Goal: Information Seeking & Learning: Learn about a topic

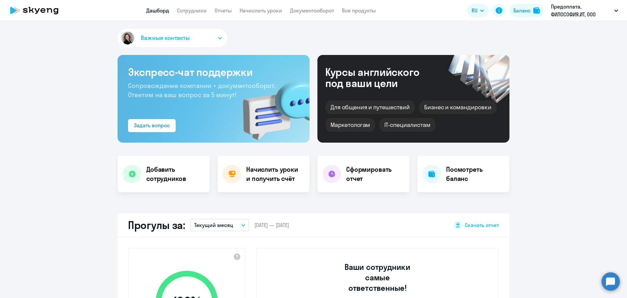
select select "30"
click at [222, 8] on link "Отчеты" at bounding box center [223, 10] width 17 height 7
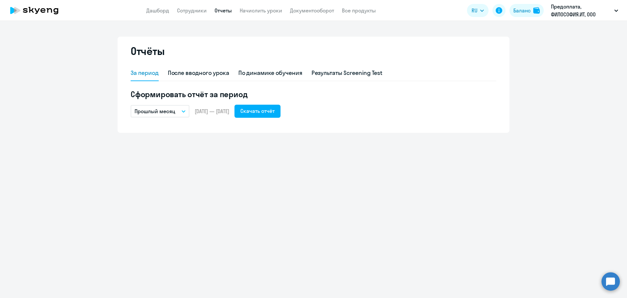
click at [165, 111] on p "Прошлый месяц" at bounding box center [155, 111] width 41 height 8
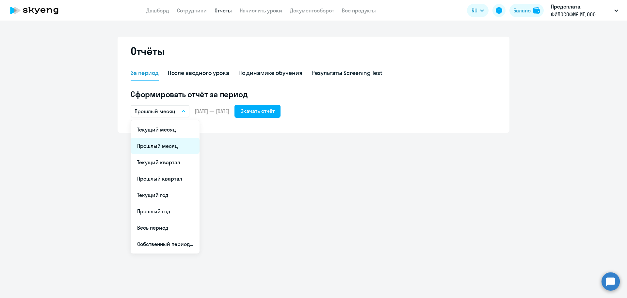
click at [176, 148] on li "Прошлый месяц" at bounding box center [165, 146] width 69 height 16
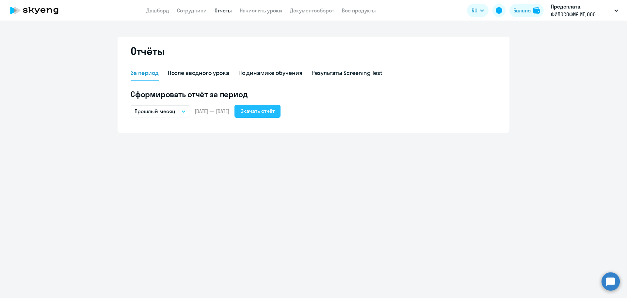
click at [270, 110] on div "Скачать отчёт" at bounding box center [257, 111] width 34 height 8
click at [195, 76] on div "После вводного урока" at bounding box center [198, 73] width 61 height 8
select select "10"
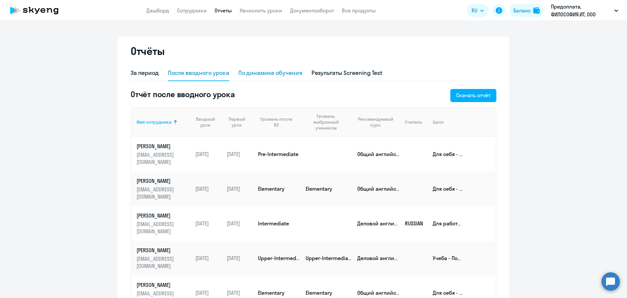
click at [269, 74] on div "По динамике обучения" at bounding box center [271, 73] width 64 height 8
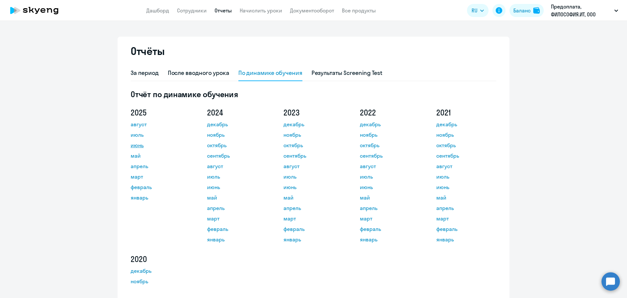
click at [131, 147] on link "июнь" at bounding box center [160, 145] width 59 height 8
click at [161, 7] on app-menu-item-link "Дашборд" at bounding box center [157, 11] width 23 height 8
click at [160, 11] on link "Дашборд" at bounding box center [157, 10] width 23 height 7
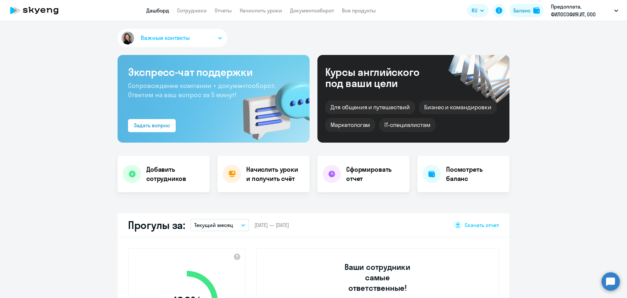
select select "30"
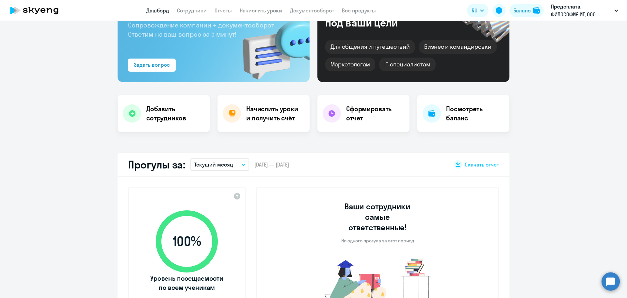
scroll to position [98, 0]
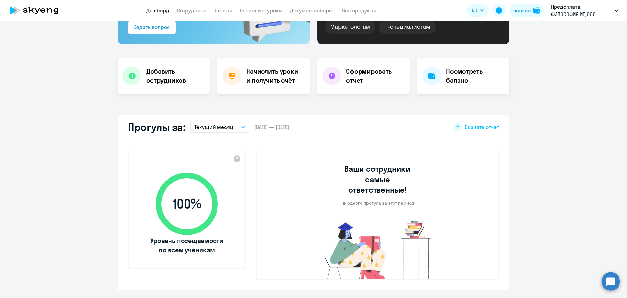
click at [203, 127] on p "Текущий месяц" at bounding box center [213, 127] width 39 height 8
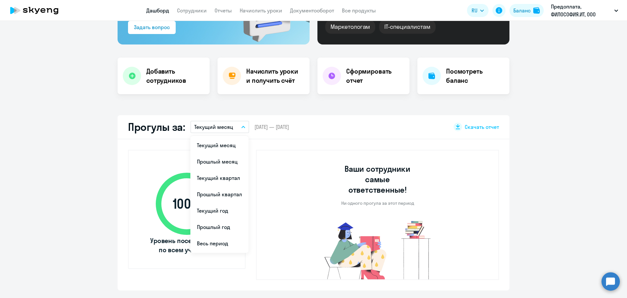
click at [118, 140] on div "100 % Уровень посещаемости по всем ученикам Ваши сотрудники самые ответственные…" at bounding box center [314, 214] width 392 height 151
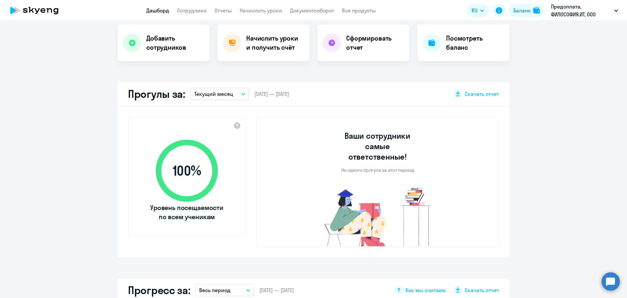
scroll to position [131, 0]
click at [222, 93] on p "Текущий месяц" at bounding box center [213, 94] width 39 height 8
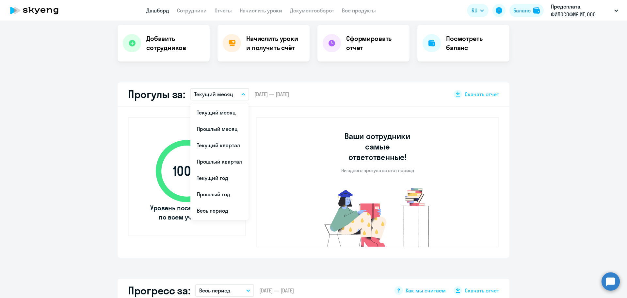
click at [211, 128] on li "Прошлый месяц" at bounding box center [219, 129] width 58 height 16
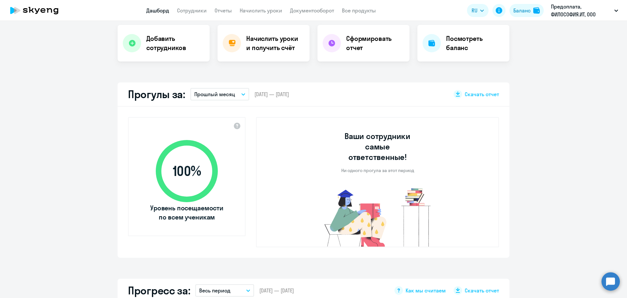
click at [203, 96] on p "Прошлый месяц" at bounding box center [214, 94] width 41 height 8
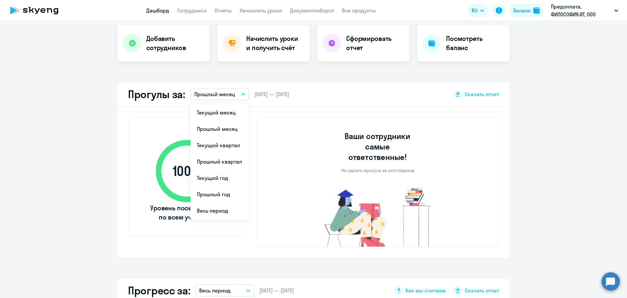
click at [209, 158] on li "Прошлый квартал" at bounding box center [219, 161] width 58 height 16
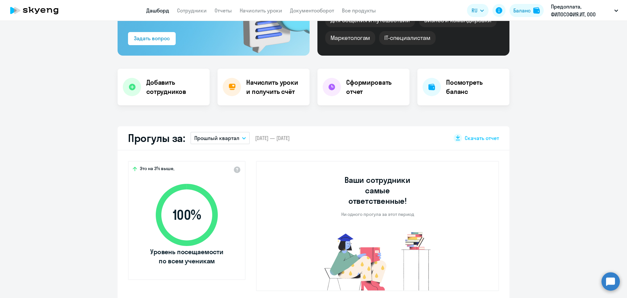
scroll to position [0, 0]
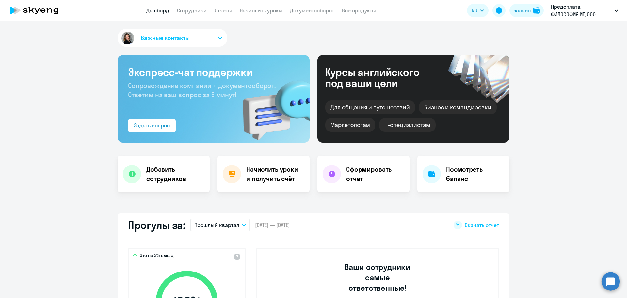
click at [165, 38] on span "Важные контакты" at bounding box center [165, 38] width 49 height 8
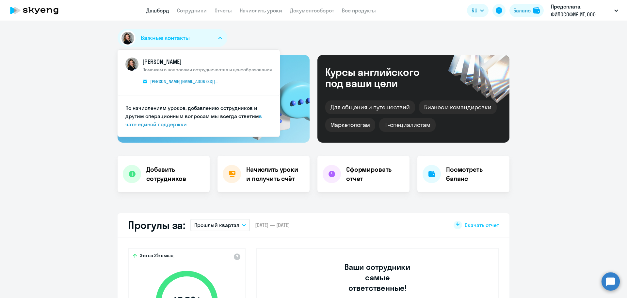
click at [165, 38] on span "Важные контакты" at bounding box center [165, 38] width 49 height 8
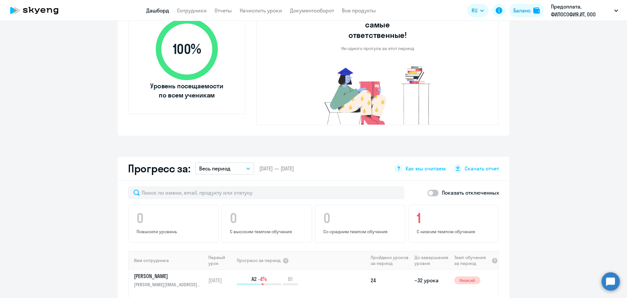
scroll to position [261, 0]
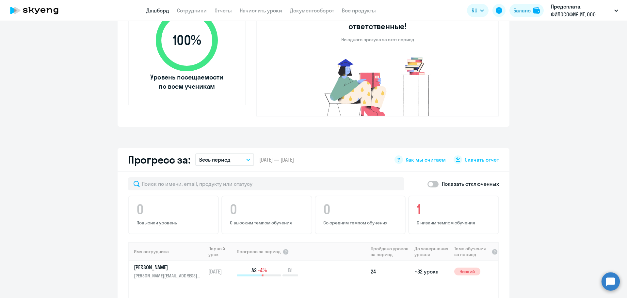
click at [209, 156] on p "Весь период" at bounding box center [214, 160] width 31 height 8
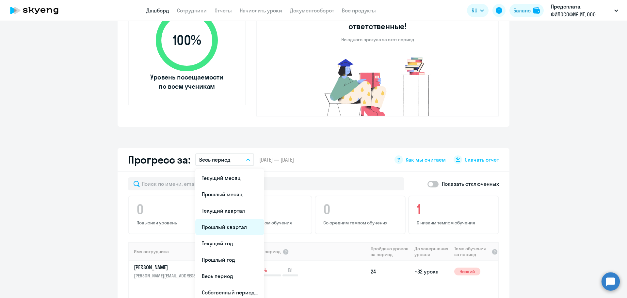
click at [210, 219] on li "Прошлый квартал" at bounding box center [229, 227] width 69 height 16
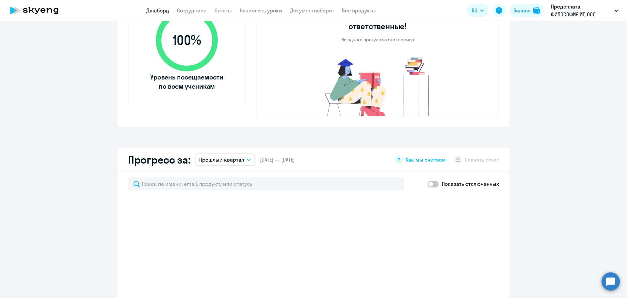
select select "30"
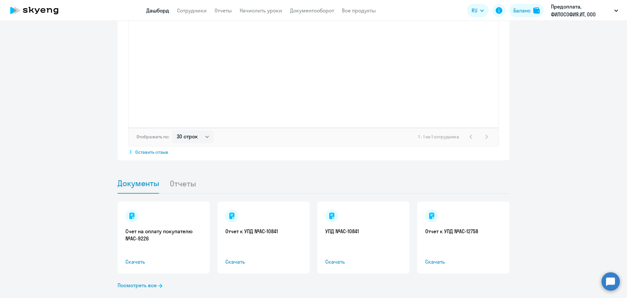
scroll to position [529, 0]
click at [181, 172] on li "Отчеты" at bounding box center [188, 182] width 37 height 20
click at [186, 173] on li "Отчеты" at bounding box center [188, 182] width 37 height 20
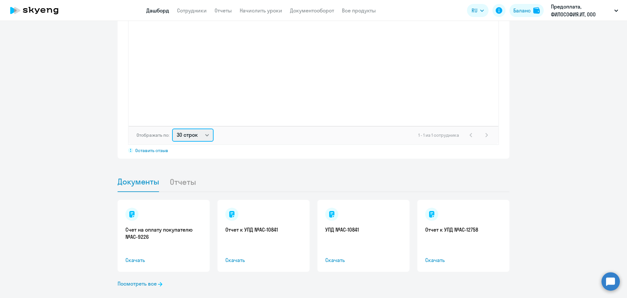
click at [198, 128] on select "30 строк 50 строк 100 строк" at bounding box center [192, 134] width 41 height 13
drag, startPoint x: 198, startPoint y: 127, endPoint x: 189, endPoint y: 125, distance: 9.4
click at [198, 128] on select "30 строк 50 строк 100 строк" at bounding box center [192, 134] width 41 height 13
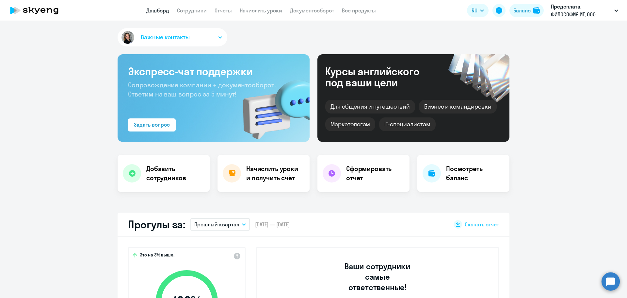
scroll to position [0, 0]
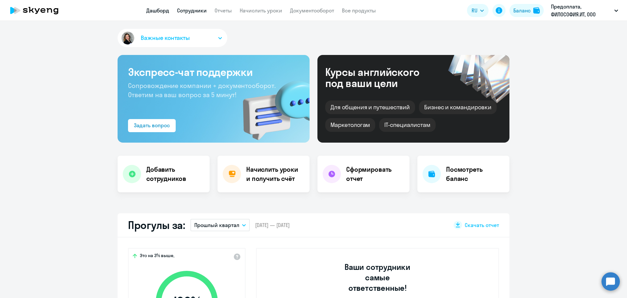
click at [192, 11] on link "Сотрудники" at bounding box center [192, 10] width 30 height 7
select select "30"
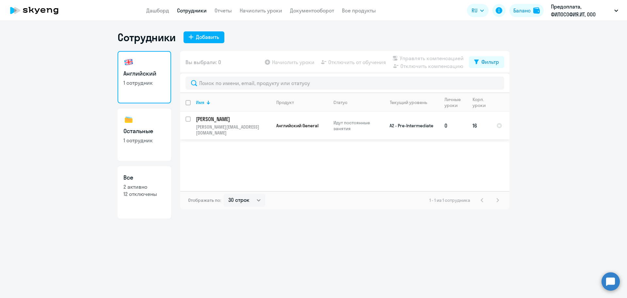
click at [188, 121] on input "select row 18779842" at bounding box center [192, 122] width 13 height 13
checkbox input "true"
click at [155, 14] on app-menu-item-link "Дашборд" at bounding box center [157, 11] width 23 height 8
click at [157, 10] on link "Дашборд" at bounding box center [157, 10] width 23 height 7
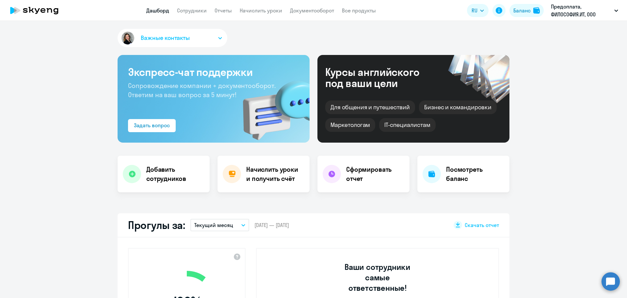
select select "30"
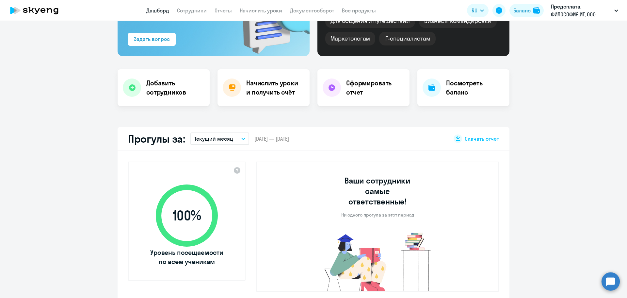
scroll to position [98, 0]
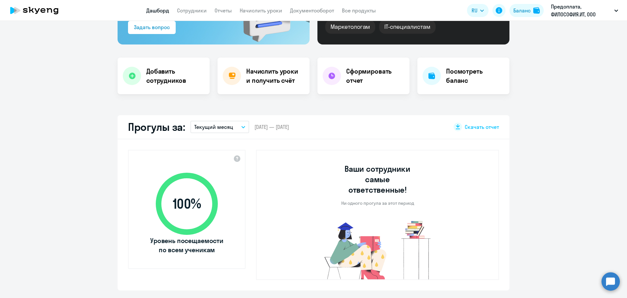
click at [206, 126] on p "Текущий месяц" at bounding box center [213, 127] width 39 height 8
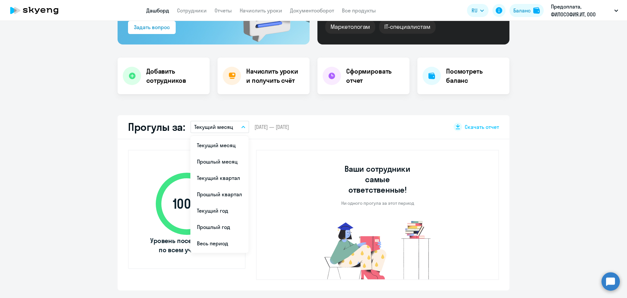
click at [206, 160] on li "Прошлый месяц" at bounding box center [219, 161] width 58 height 16
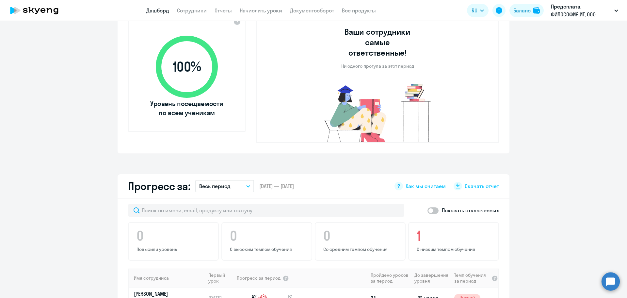
scroll to position [294, 0]
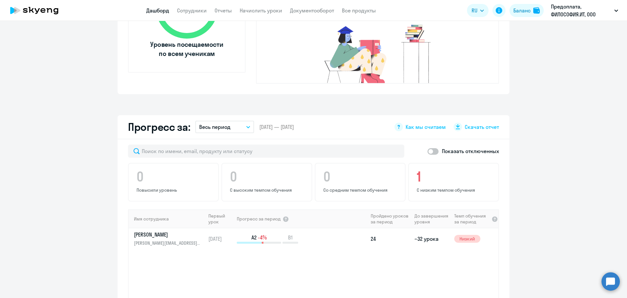
click at [234, 121] on button "Весь период" at bounding box center [224, 127] width 59 height 12
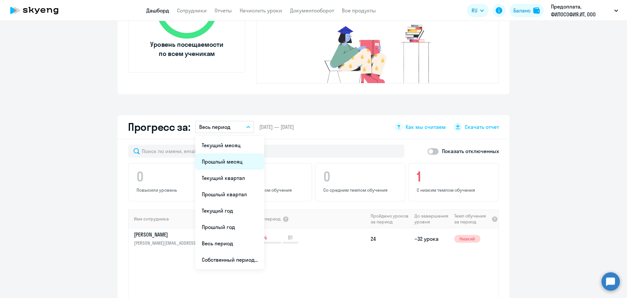
click at [217, 153] on li "Прошлый месяц" at bounding box center [229, 161] width 69 height 16
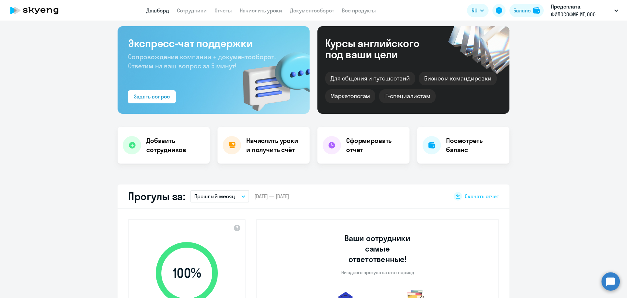
scroll to position [0, 0]
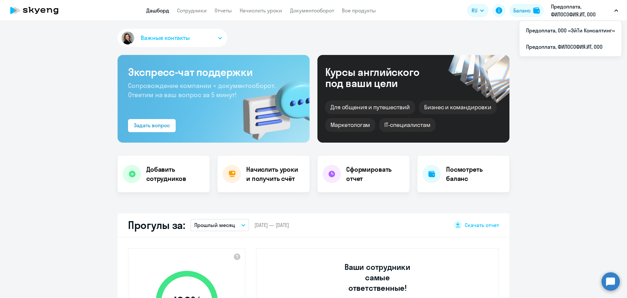
click at [571, 17] on p "Предоплата, ФИЛОСОФИЯ.ИТ, ООО" at bounding box center [581, 11] width 61 height 16
click at [571, 16] on p "Предоплата, ФИЛОСОФИЯ.ИТ, ООО" at bounding box center [581, 11] width 61 height 16
click at [561, 32] on li "Предоплата, ООО «ЭйТи Консалтинг»" at bounding box center [571, 30] width 102 height 16
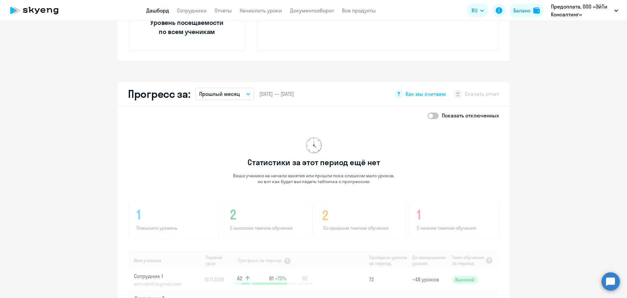
scroll to position [327, 0]
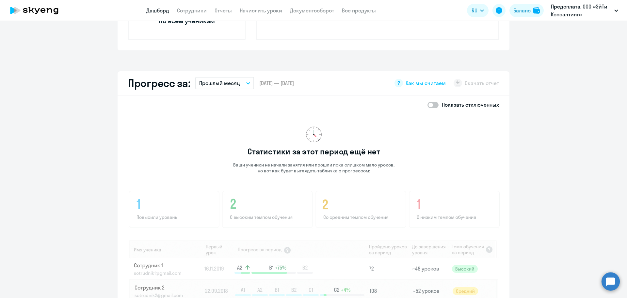
click at [226, 85] on p "Прошлый месяц" at bounding box center [219, 83] width 41 height 8
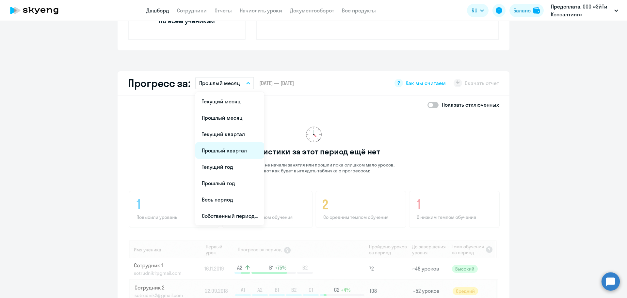
click at [216, 151] on li "Прошлый квартал" at bounding box center [229, 150] width 69 height 16
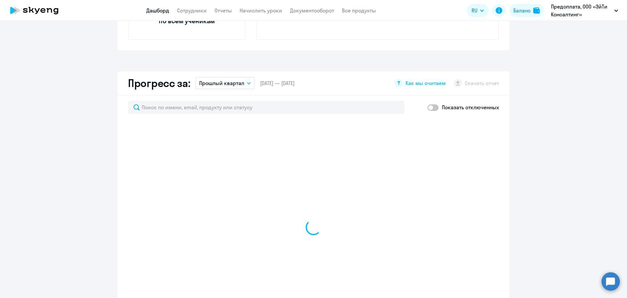
select select "30"
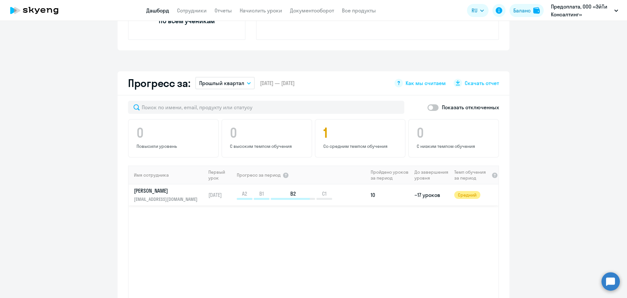
click at [157, 191] on p "[PERSON_NAME]" at bounding box center [167, 190] width 67 height 7
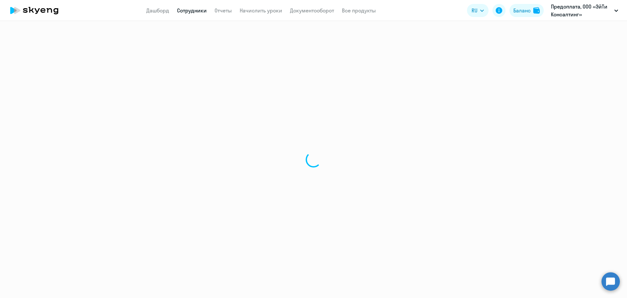
select select "english"
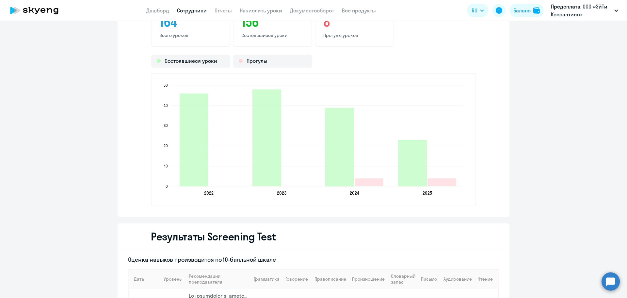
scroll to position [915, 0]
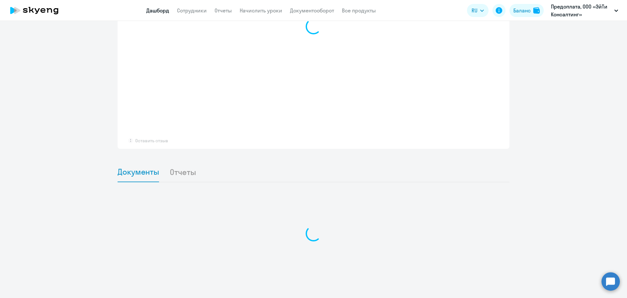
scroll to position [482, 0]
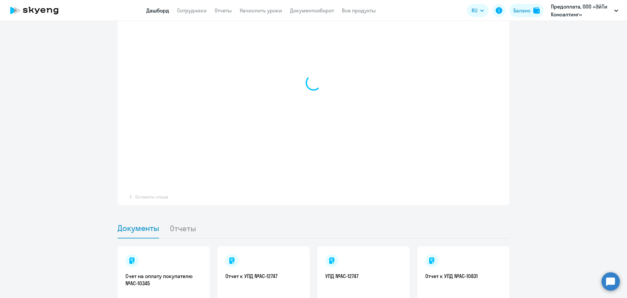
select select "30"
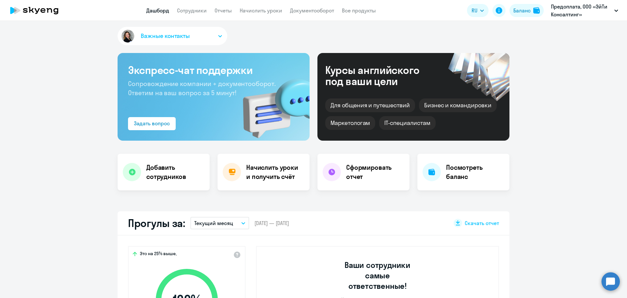
scroll to position [0, 0]
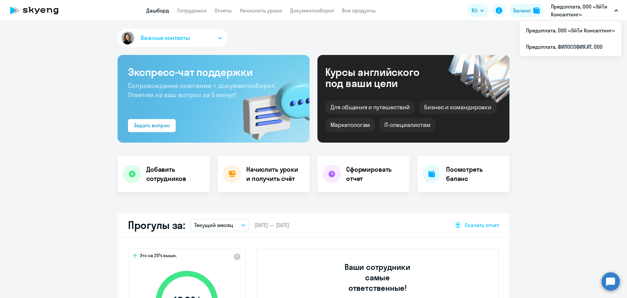
click at [575, 12] on p "Предоплата, ООО «ЭйТи Консалтинг»" at bounding box center [581, 11] width 61 height 16
click at [560, 50] on li "Предоплата, ФИЛОСОФИЯ.ИТ, ООО" at bounding box center [571, 47] width 102 height 16
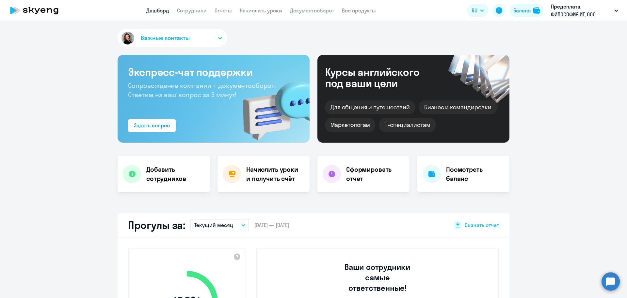
select select "30"
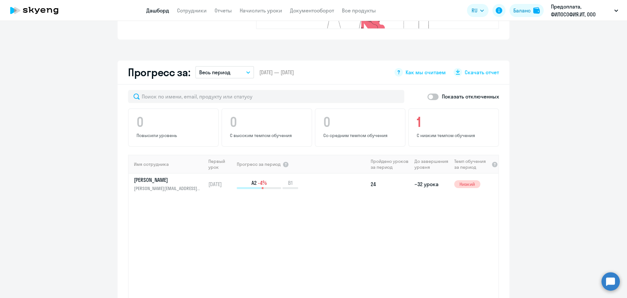
scroll to position [359, 0]
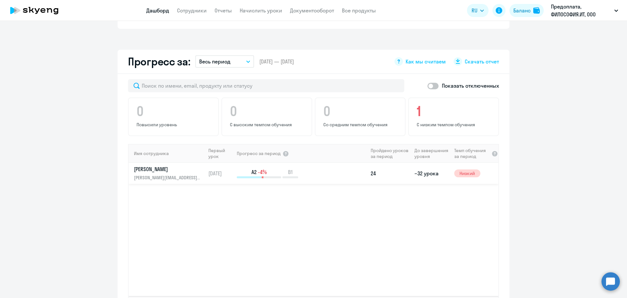
click at [164, 165] on p "[PERSON_NAME]" at bounding box center [167, 168] width 67 height 7
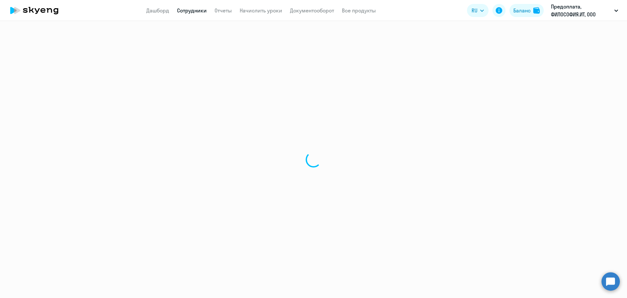
select select "english"
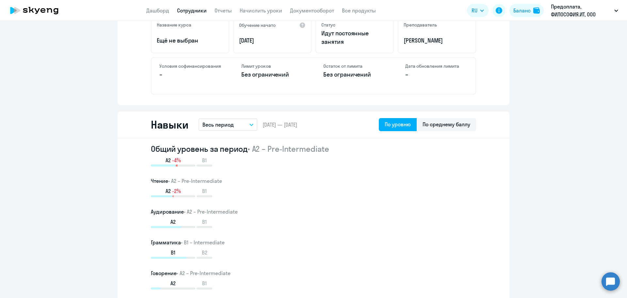
scroll to position [294, 0]
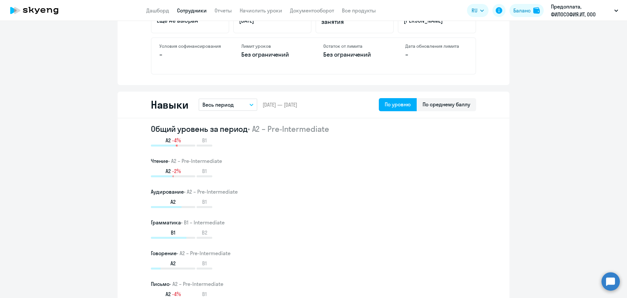
click at [214, 107] on p "Весь период" at bounding box center [218, 105] width 31 height 8
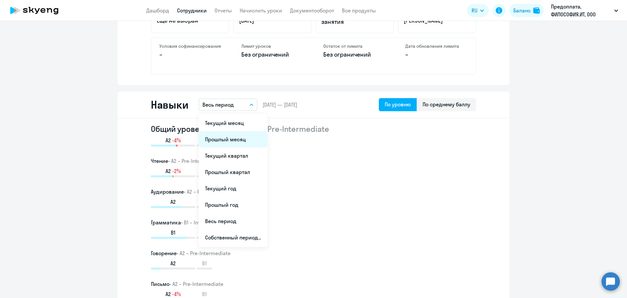
click at [217, 137] on li "Прошлый месяц" at bounding box center [233, 139] width 69 height 16
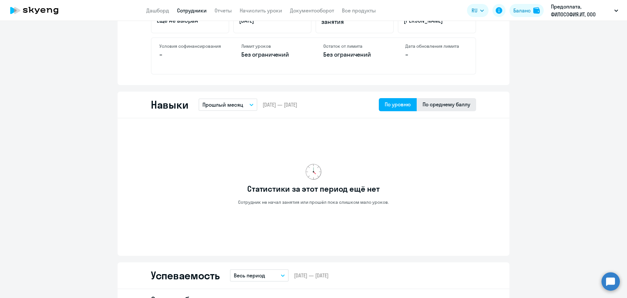
click at [427, 103] on div "По среднему баллу" at bounding box center [447, 104] width 48 height 8
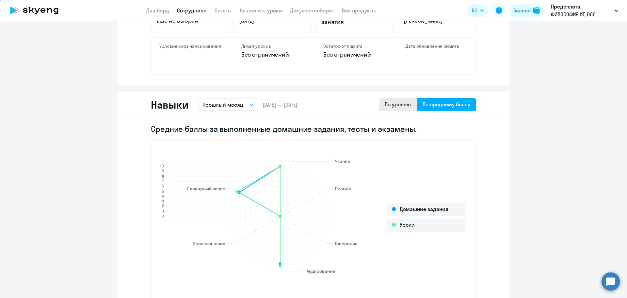
click at [400, 106] on div "По уровню" at bounding box center [398, 104] width 26 height 8
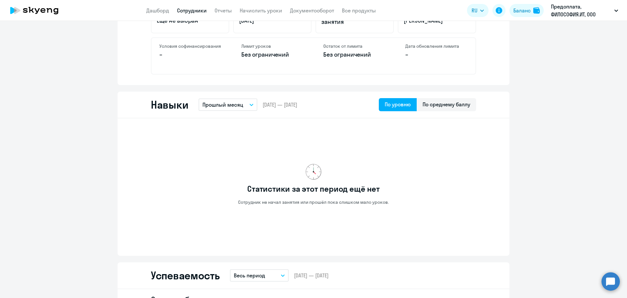
click at [234, 102] on p "Прошлый месяц" at bounding box center [223, 105] width 41 height 8
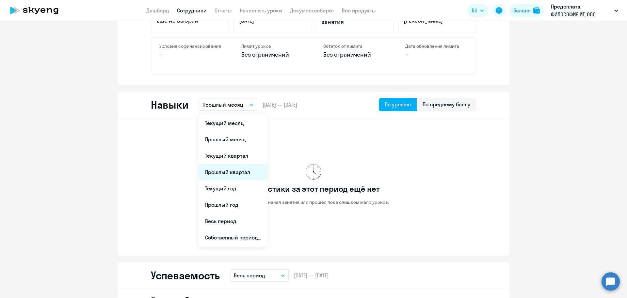
click at [227, 174] on li "Прошлый квартал" at bounding box center [233, 172] width 69 height 16
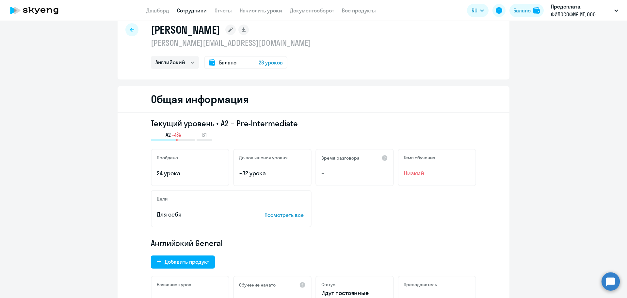
scroll to position [0, 0]
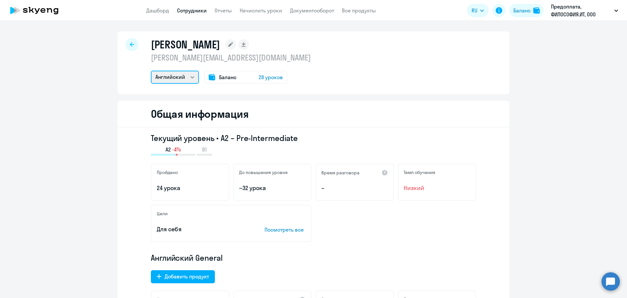
click at [176, 81] on select "Английский" at bounding box center [175, 77] width 48 height 13
click at [177, 79] on select "Английский" at bounding box center [175, 77] width 48 height 13
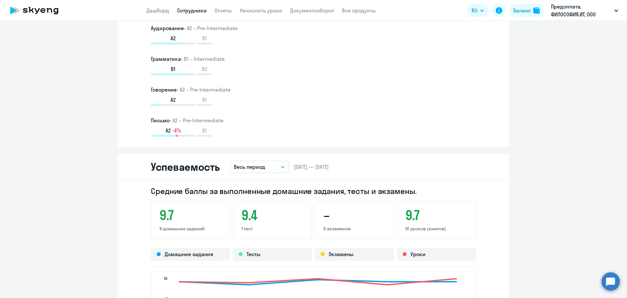
scroll to position [523, 0]
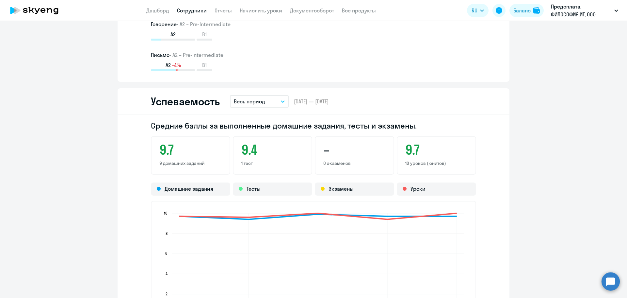
click at [259, 98] on p "Весь период" at bounding box center [249, 101] width 31 height 8
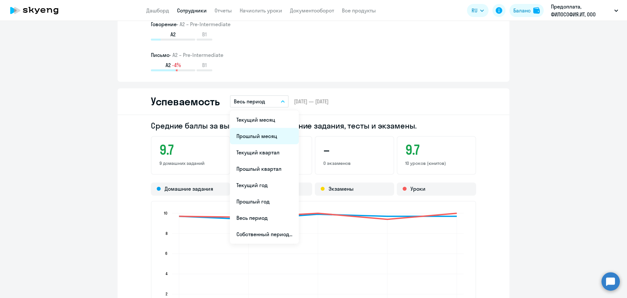
click at [279, 136] on li "Прошлый месяц" at bounding box center [264, 136] width 69 height 16
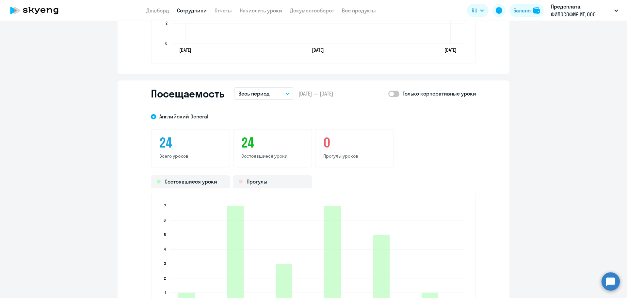
scroll to position [817, 0]
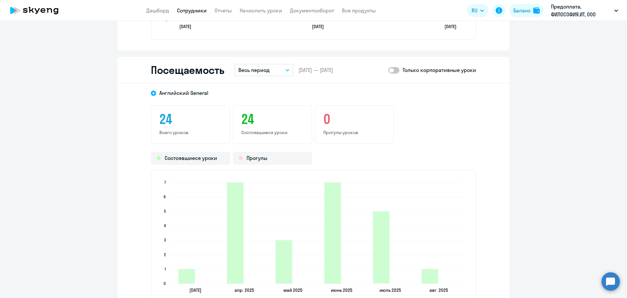
click at [392, 69] on span at bounding box center [393, 70] width 11 height 7
click at [388, 70] on input "checkbox" at bounding box center [388, 70] width 0 height 0
click at [276, 70] on button "Весь период" at bounding box center [264, 70] width 59 height 12
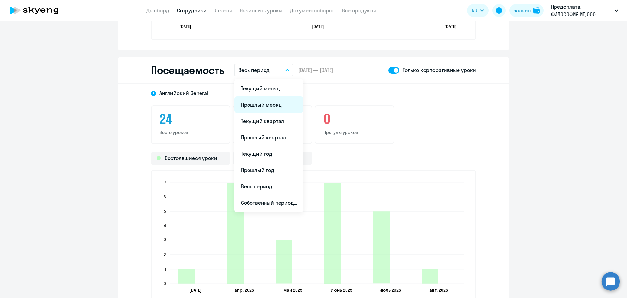
click at [268, 104] on li "Прошлый месяц" at bounding box center [269, 104] width 69 height 16
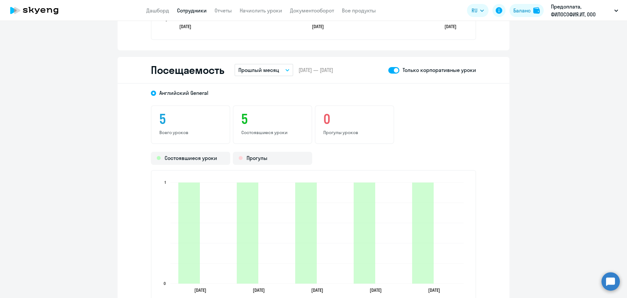
click at [261, 69] on p "Прошлый месяц" at bounding box center [259, 70] width 41 height 8
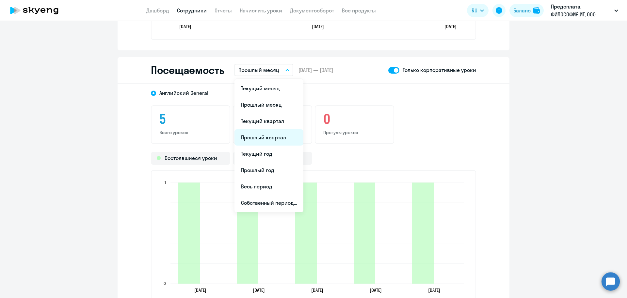
click at [266, 141] on li "Прошлый квартал" at bounding box center [269, 137] width 69 height 16
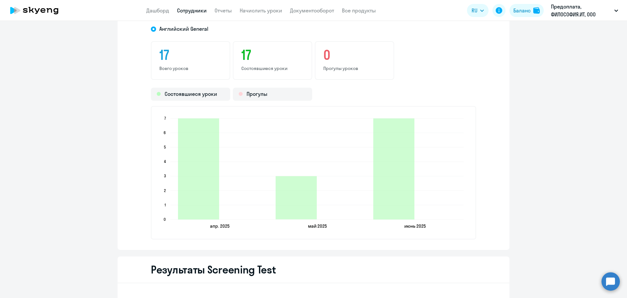
scroll to position [882, 0]
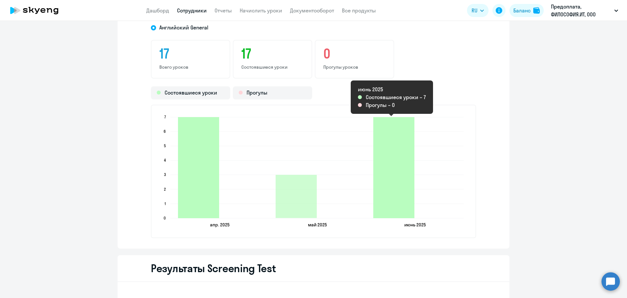
click at [391, 210] on icon "2025-06-29T21:00:00.000Z Состоявшиеся уроки 7" at bounding box center [393, 167] width 41 height 101
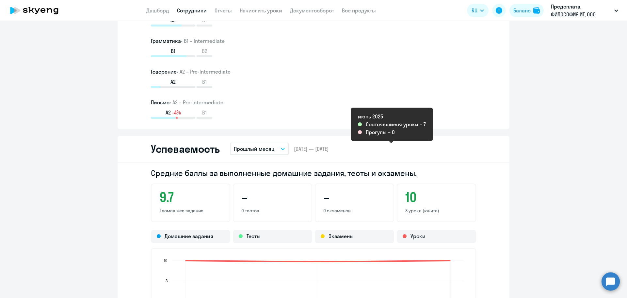
scroll to position [463, 0]
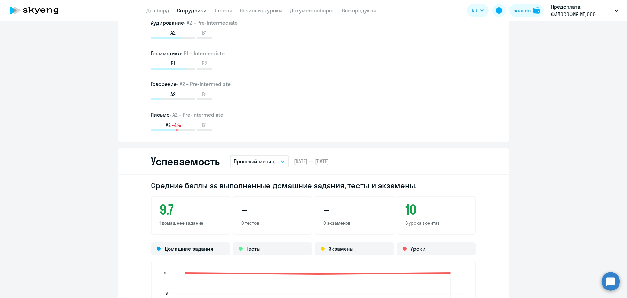
click at [264, 163] on p "Прошлый месяц" at bounding box center [254, 161] width 41 height 8
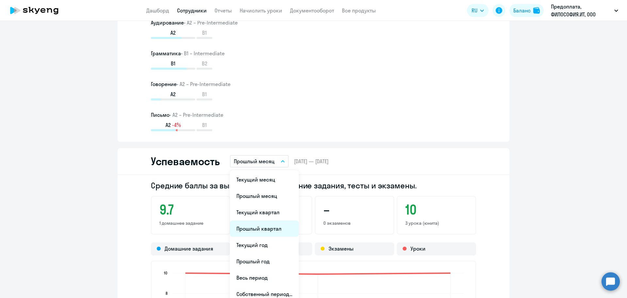
click at [251, 229] on li "Прошлый квартал" at bounding box center [264, 228] width 69 height 16
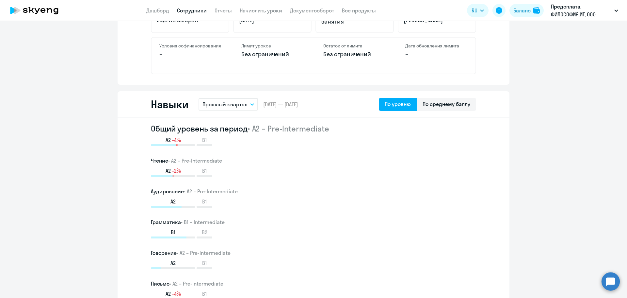
scroll to position [332, 0]
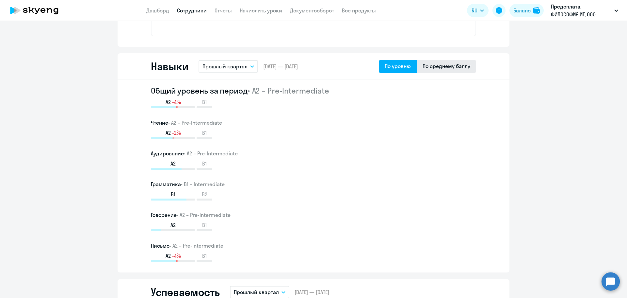
click at [455, 67] on div "По среднему баллу" at bounding box center [447, 66] width 48 height 8
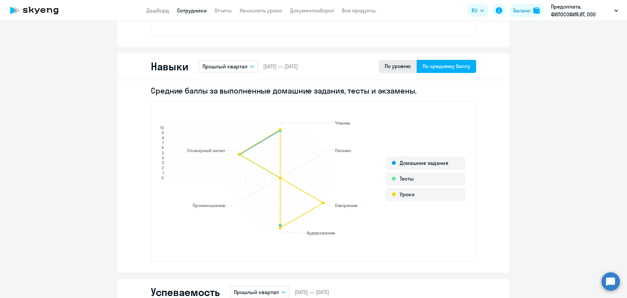
click at [402, 68] on div "По уровню" at bounding box center [398, 66] width 26 height 8
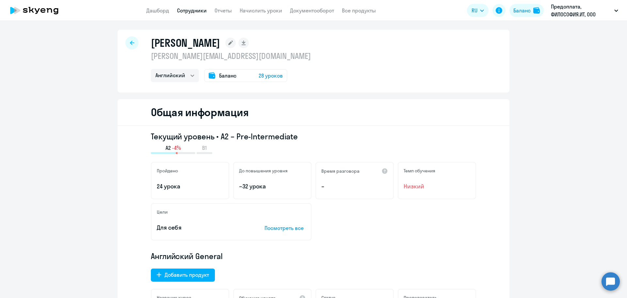
scroll to position [0, 0]
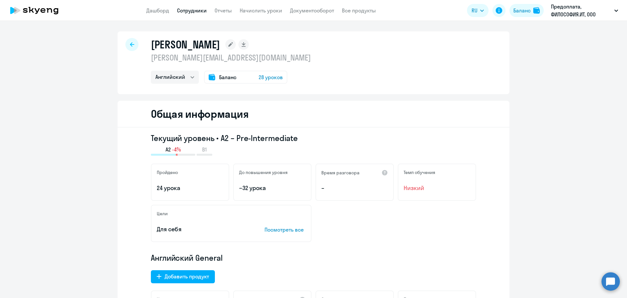
click at [267, 79] on span "28 уроков" at bounding box center [271, 77] width 24 height 8
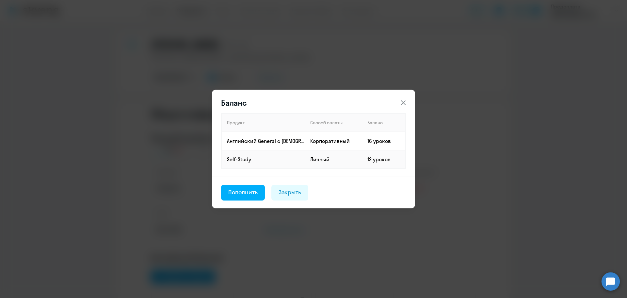
click at [443, 140] on div "Баланс Продукт Способ оплаты Баланс Английский General с [DEMOGRAPHIC_DATA] пре…" at bounding box center [314, 149] width 316 height 183
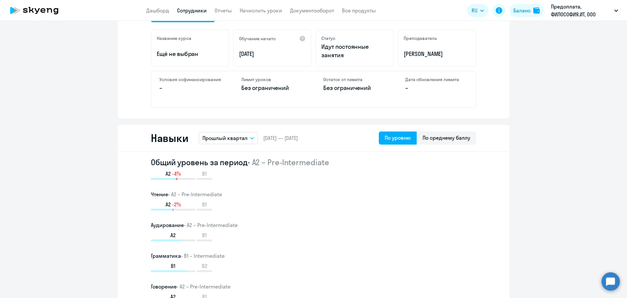
scroll to position [261, 0]
click at [230, 140] on p "Прошлый квартал" at bounding box center [225, 137] width 45 height 8
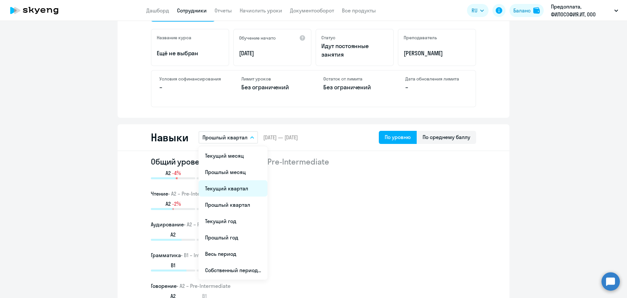
click at [226, 191] on li "Текущий квартал" at bounding box center [233, 188] width 69 height 16
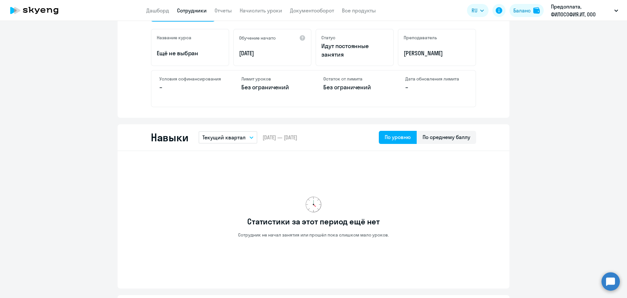
click at [222, 134] on p "Текущий квартал" at bounding box center [224, 137] width 43 height 8
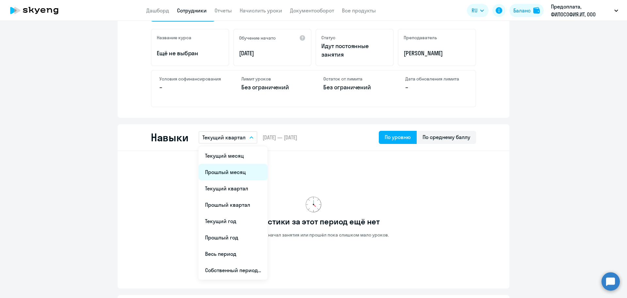
click at [227, 173] on li "Прошлый месяц" at bounding box center [233, 172] width 69 height 16
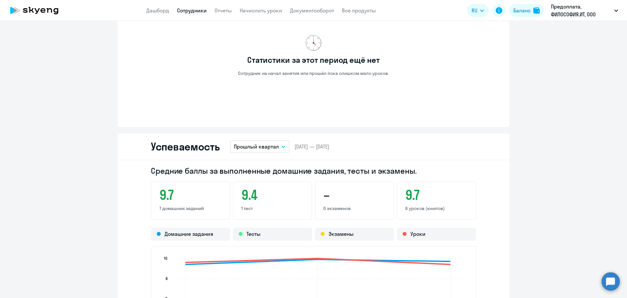
scroll to position [425, 0]
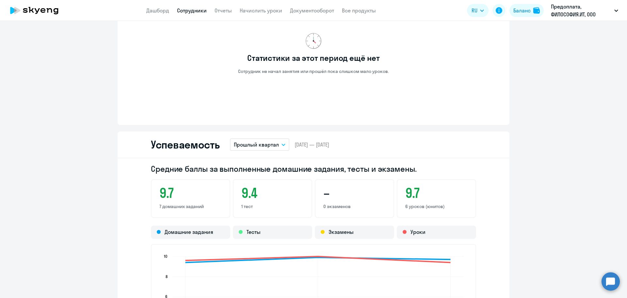
click at [267, 143] on p "Прошлый квартал" at bounding box center [256, 144] width 45 height 8
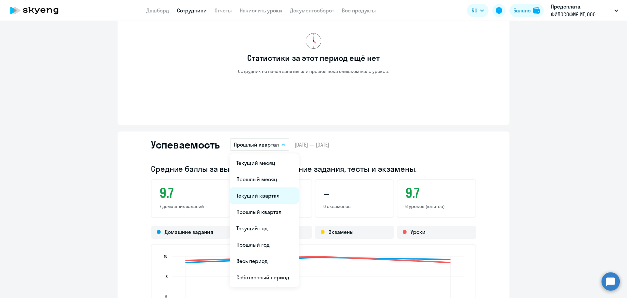
click at [263, 199] on li "Текущий квартал" at bounding box center [264, 195] width 69 height 16
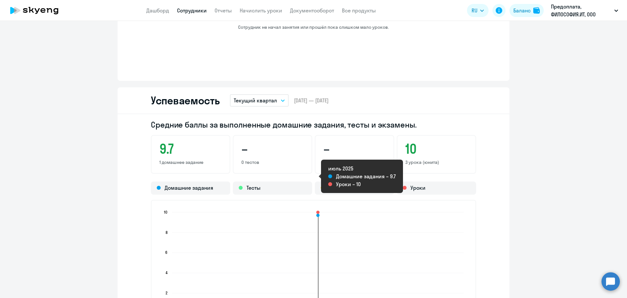
scroll to position [457, 0]
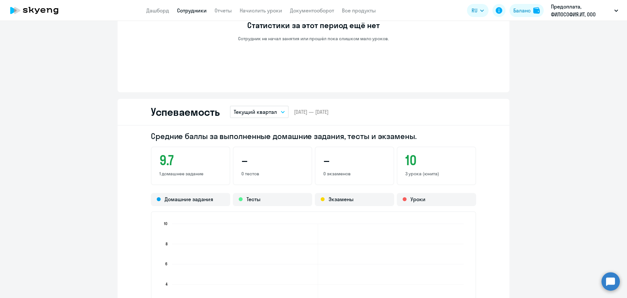
click at [265, 109] on p "Текущий квартал" at bounding box center [255, 112] width 43 height 8
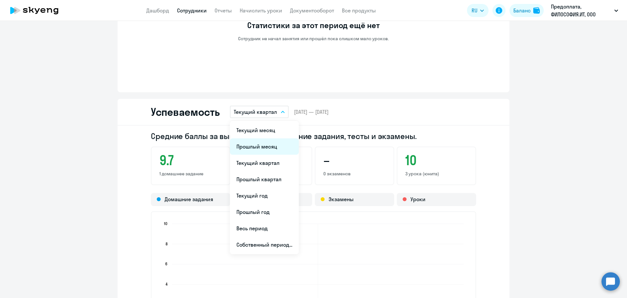
click at [261, 150] on li "Прошлый месяц" at bounding box center [264, 146] width 69 height 16
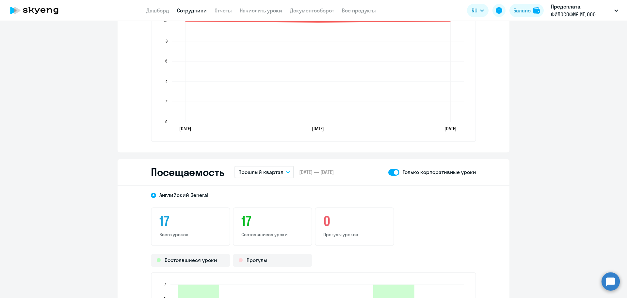
scroll to position [686, 0]
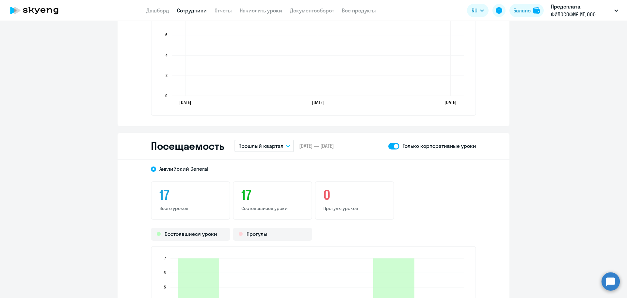
click at [259, 145] on p "Прошлый квартал" at bounding box center [261, 146] width 45 height 8
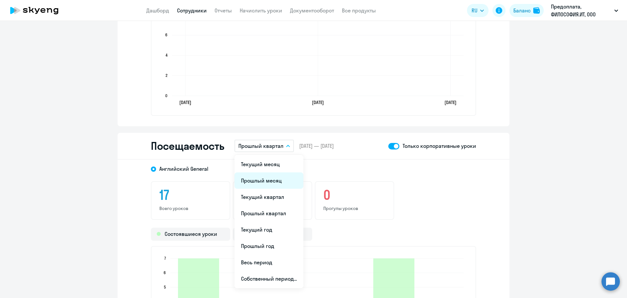
click at [262, 182] on li "Прошлый месяц" at bounding box center [269, 180] width 69 height 16
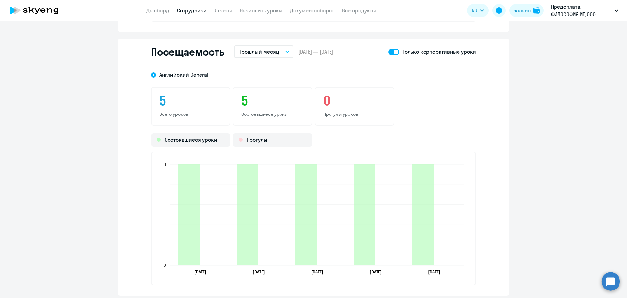
scroll to position [784, 0]
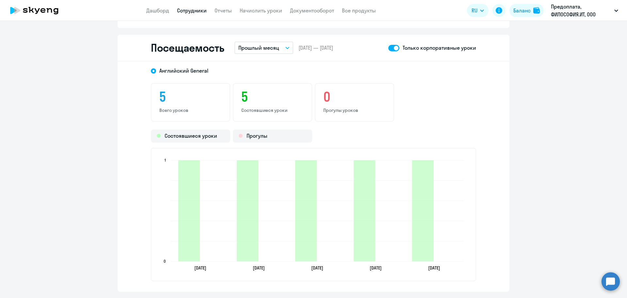
click at [389, 48] on span at bounding box center [393, 48] width 11 height 7
click at [388, 48] on input "checkbox" at bounding box center [388, 48] width 0 height 0
click at [389, 48] on span at bounding box center [393, 48] width 11 height 7
click at [388, 48] on input "checkbox" at bounding box center [388, 48] width 0 height 0
checkbox input "true"
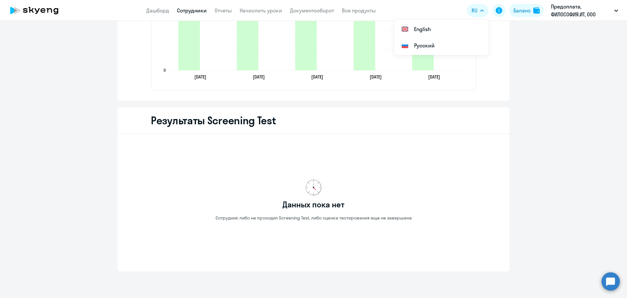
scroll to position [996, 0]
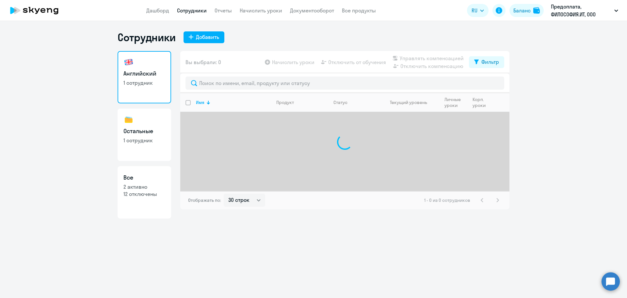
select select "30"
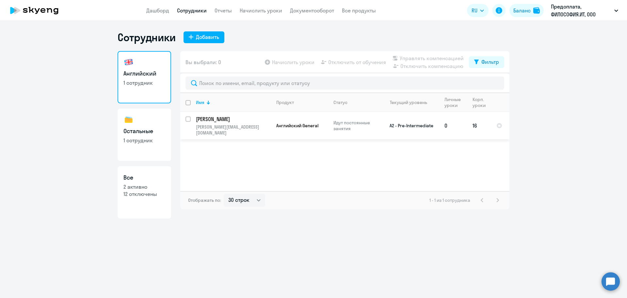
click at [227, 127] on p "[PERSON_NAME][EMAIL_ADDRESS][DOMAIN_NAME]" at bounding box center [233, 130] width 75 height 12
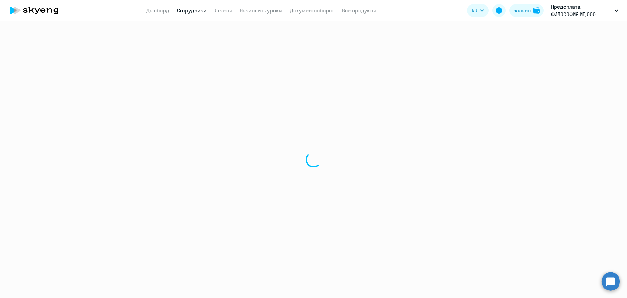
select select "english"
